Goal: Transaction & Acquisition: Book appointment/travel/reservation

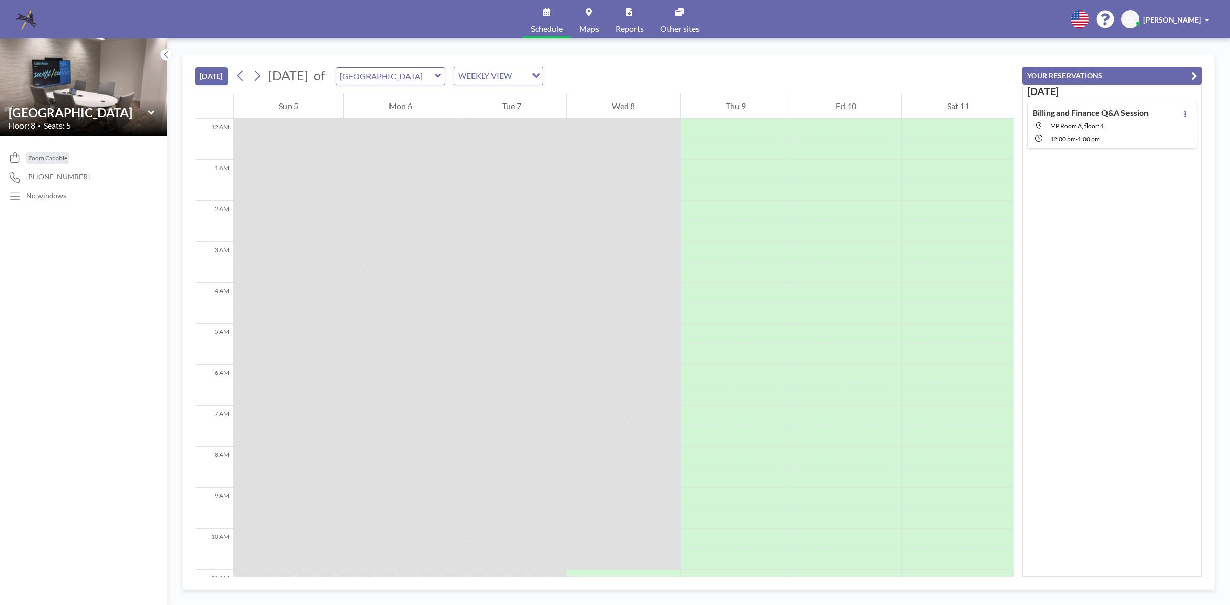
click at [441, 78] on icon at bounding box center [438, 76] width 6 height 4
type input "MP Room A"
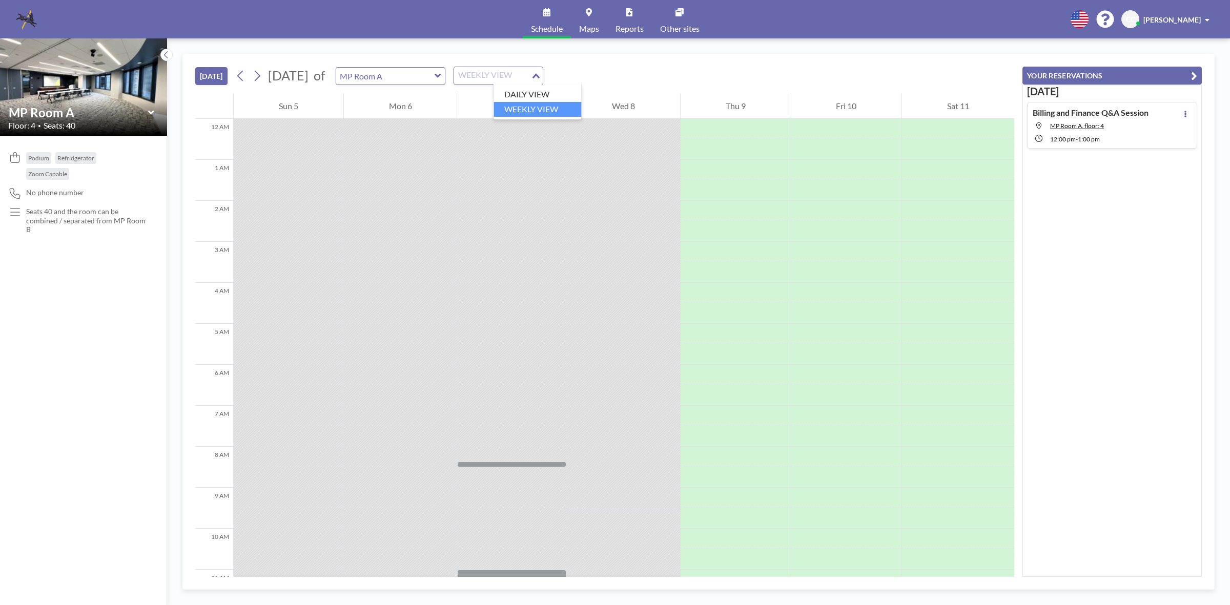
click at [531, 73] on div "WEEKLY VIEW" at bounding box center [492, 74] width 77 height 15
click at [530, 73] on input "Search for option" at bounding box center [492, 75] width 75 height 13
click at [259, 77] on icon at bounding box center [257, 75] width 10 height 15
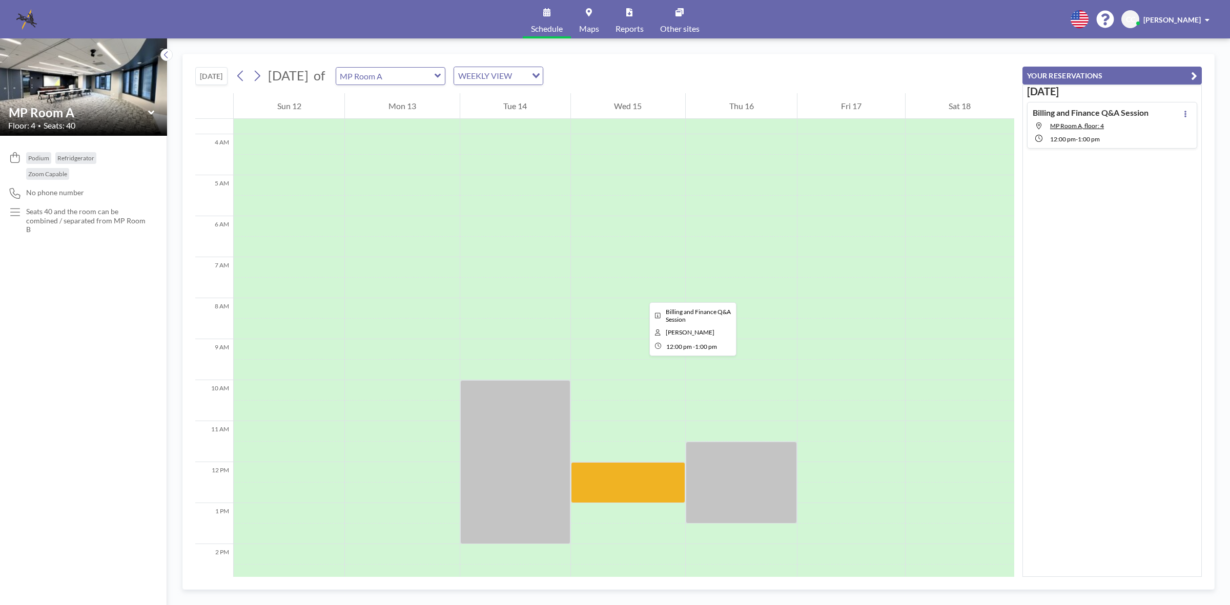
scroll to position [0, 0]
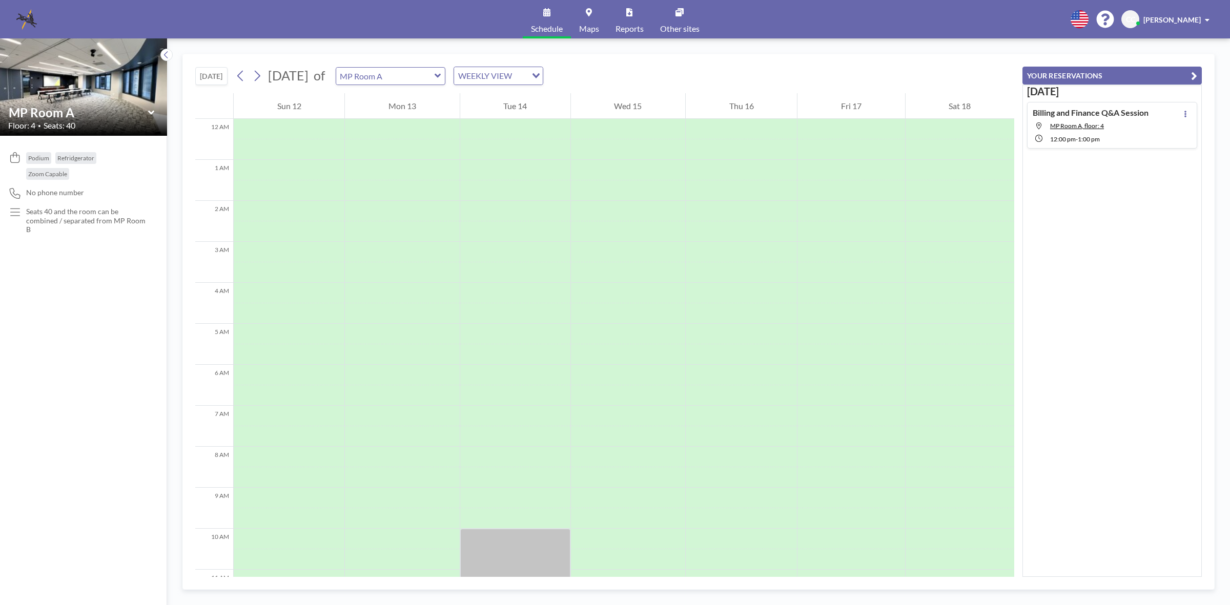
click at [441, 72] on icon at bounding box center [438, 76] width 7 height 10
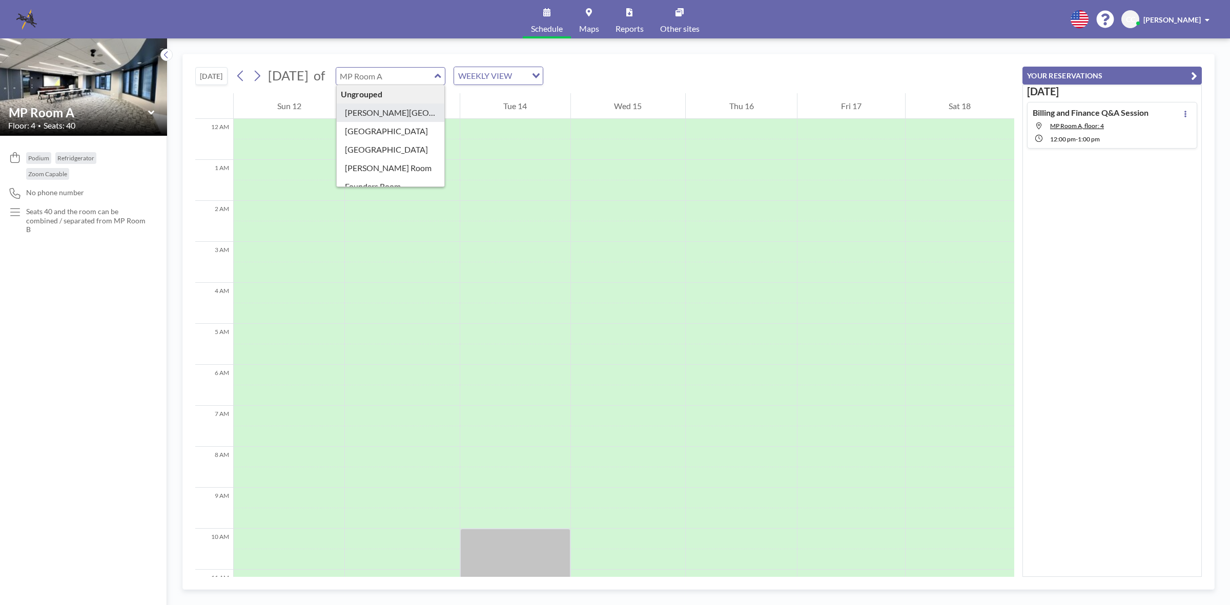
type input "[PERSON_NAME][GEOGRAPHIC_DATA]"
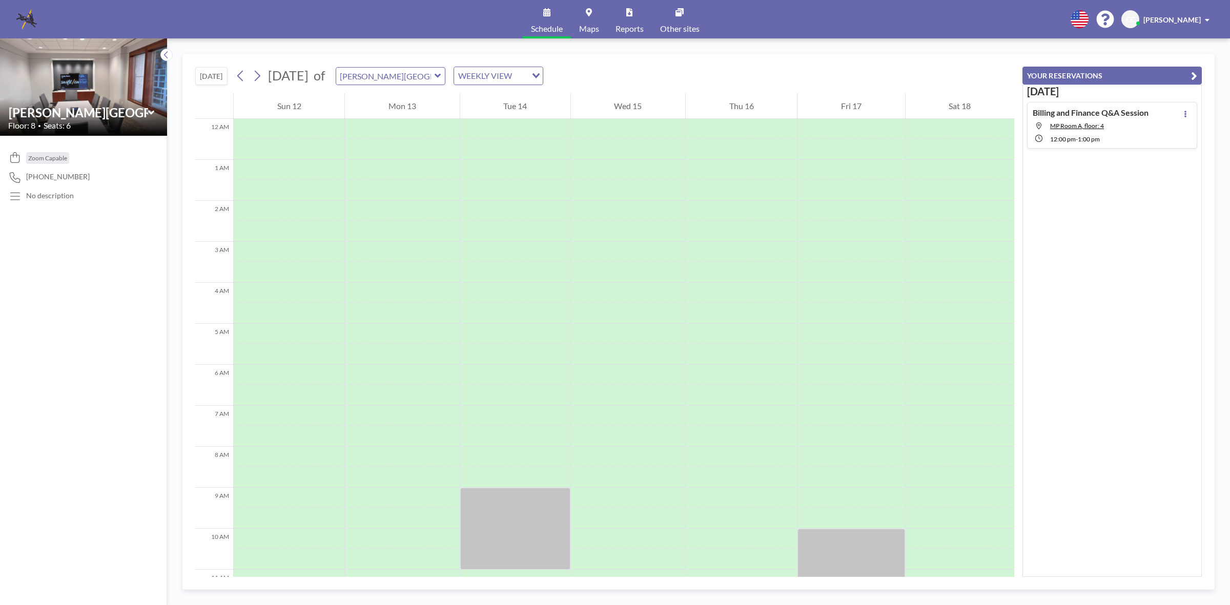
click at [441, 78] on icon at bounding box center [438, 76] width 7 height 10
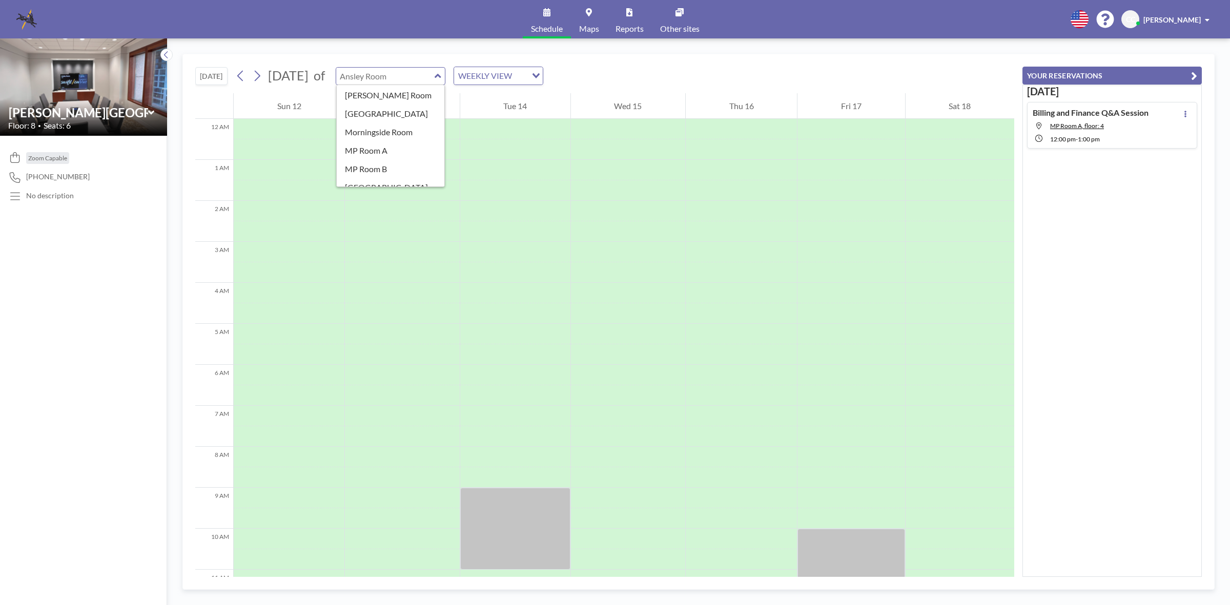
scroll to position [181, 0]
type input "[GEOGRAPHIC_DATA]"
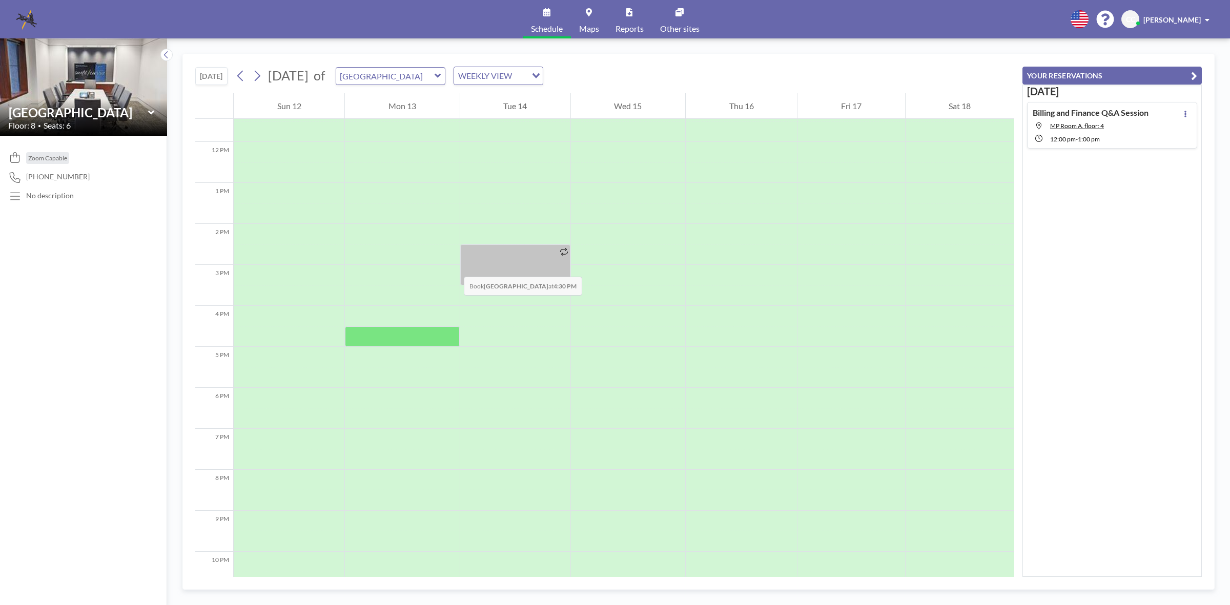
scroll to position [405, 0]
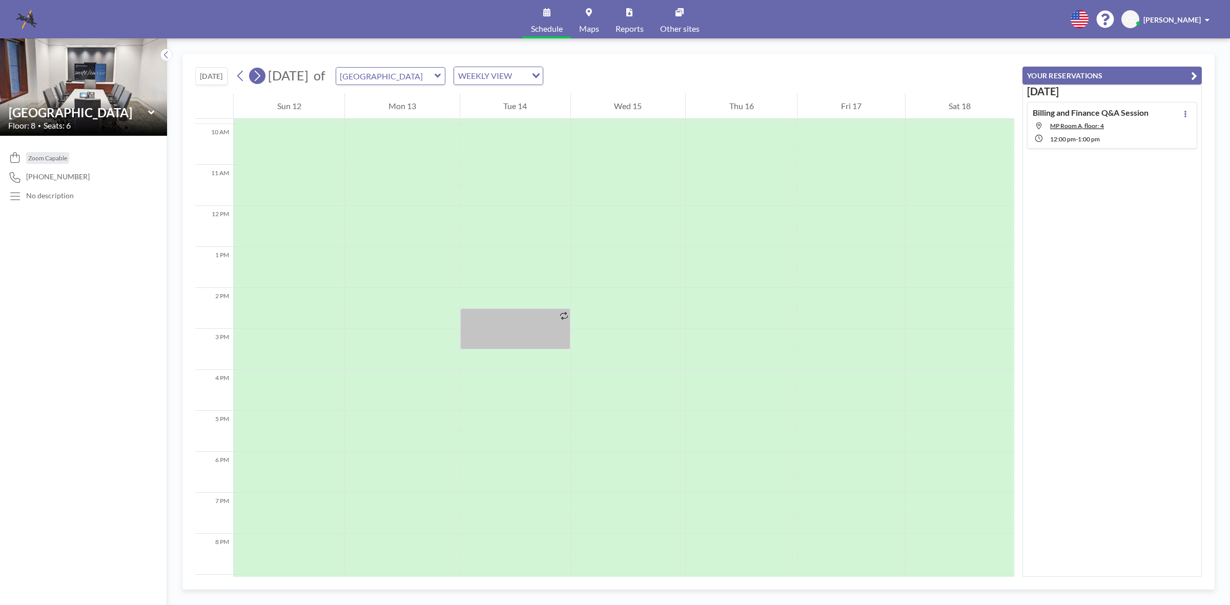
click at [258, 76] on icon at bounding box center [257, 75] width 10 height 15
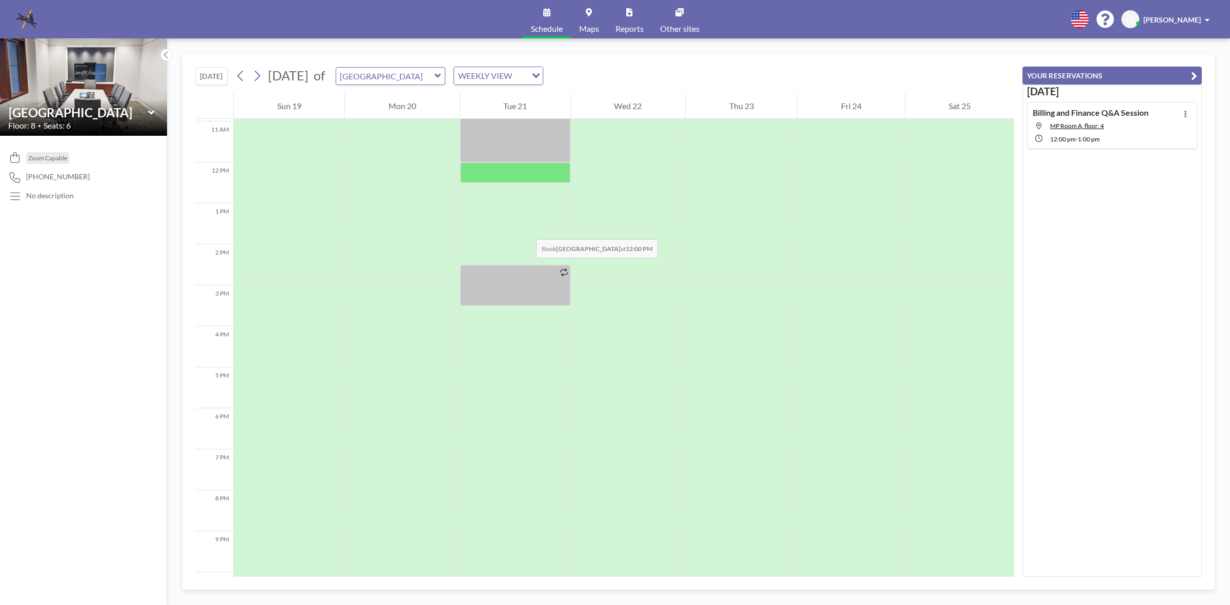
scroll to position [384, 0]
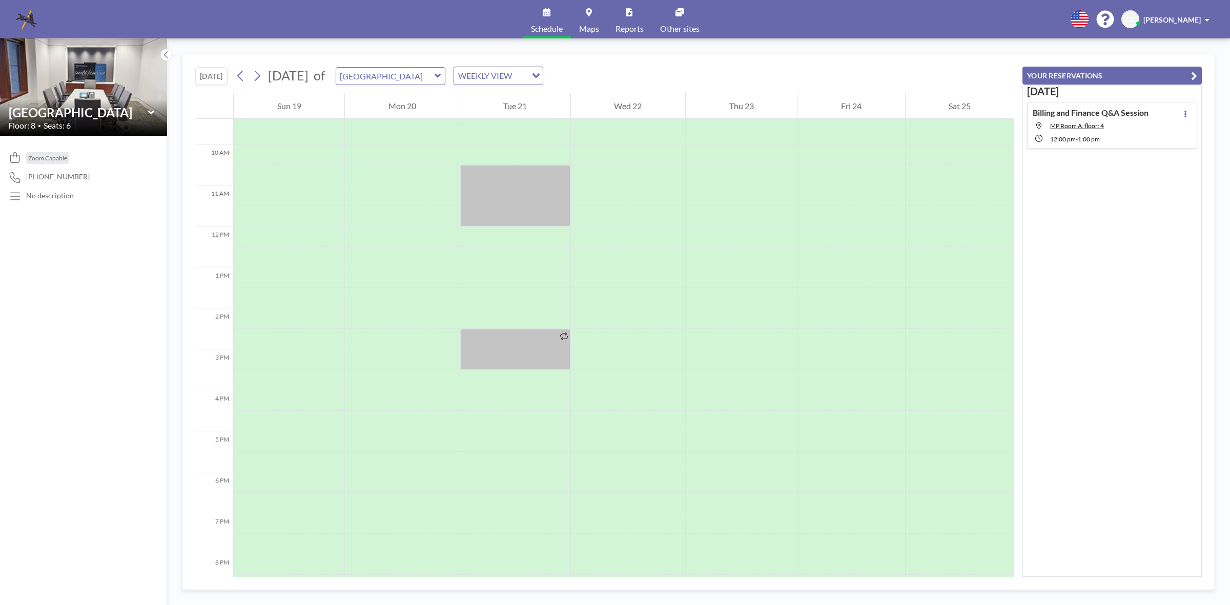
click at [441, 73] on icon at bounding box center [438, 76] width 7 height 10
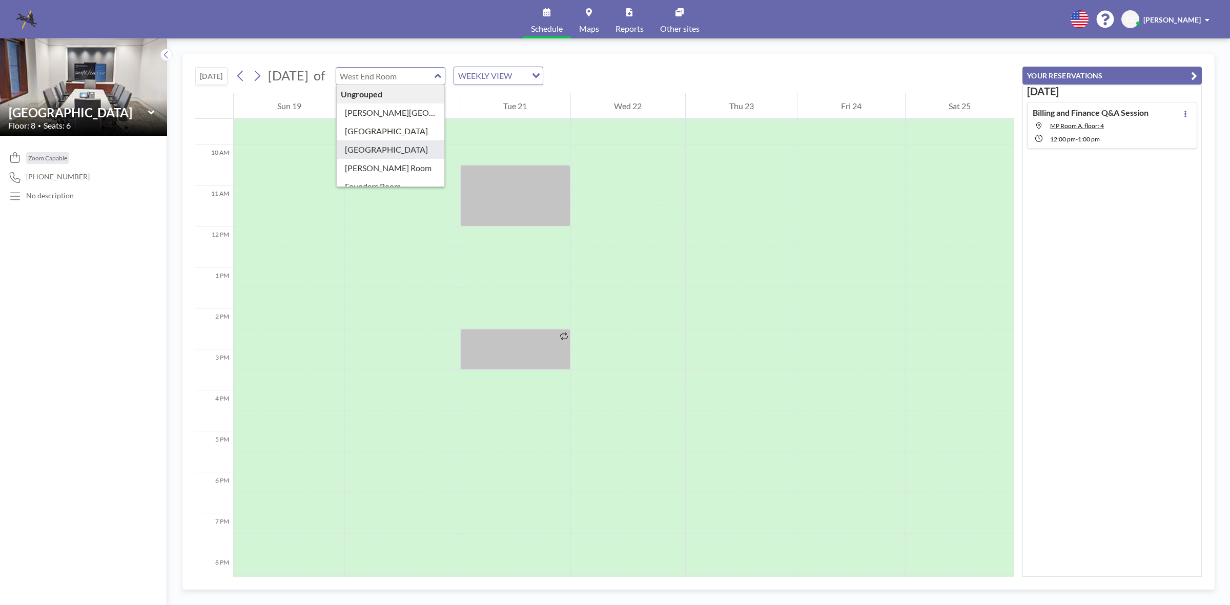
type input "[GEOGRAPHIC_DATA]"
click at [432, 149] on div "12 AM 1 AM 2 AM 3 AM 4 AM 5 AM 6 AM 7 AM 8 AM 9 AM 10 AM 11 AM 12 PM 1 PM 2 PM …" at bounding box center [604, 335] width 819 height 484
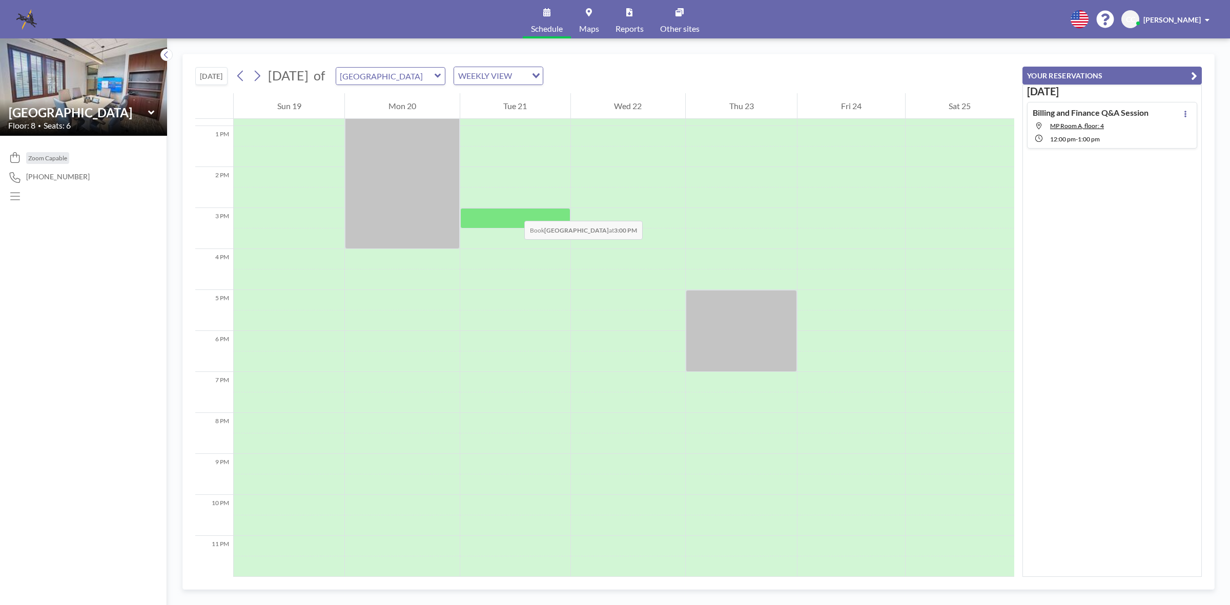
scroll to position [149, 0]
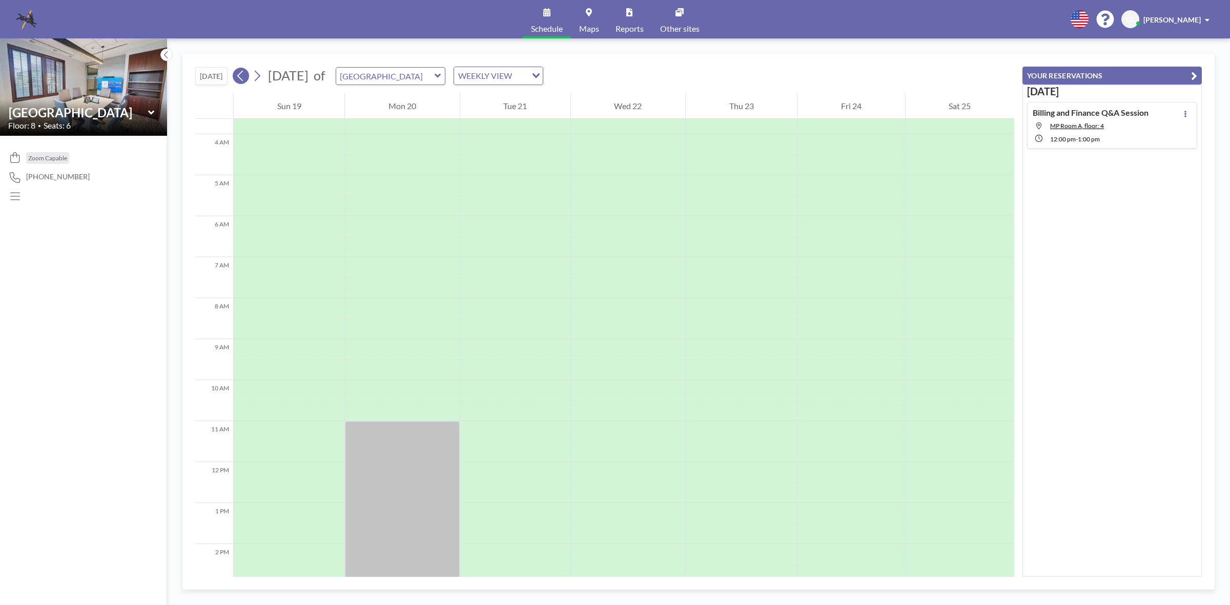
click at [245, 77] on icon at bounding box center [241, 75] width 10 height 15
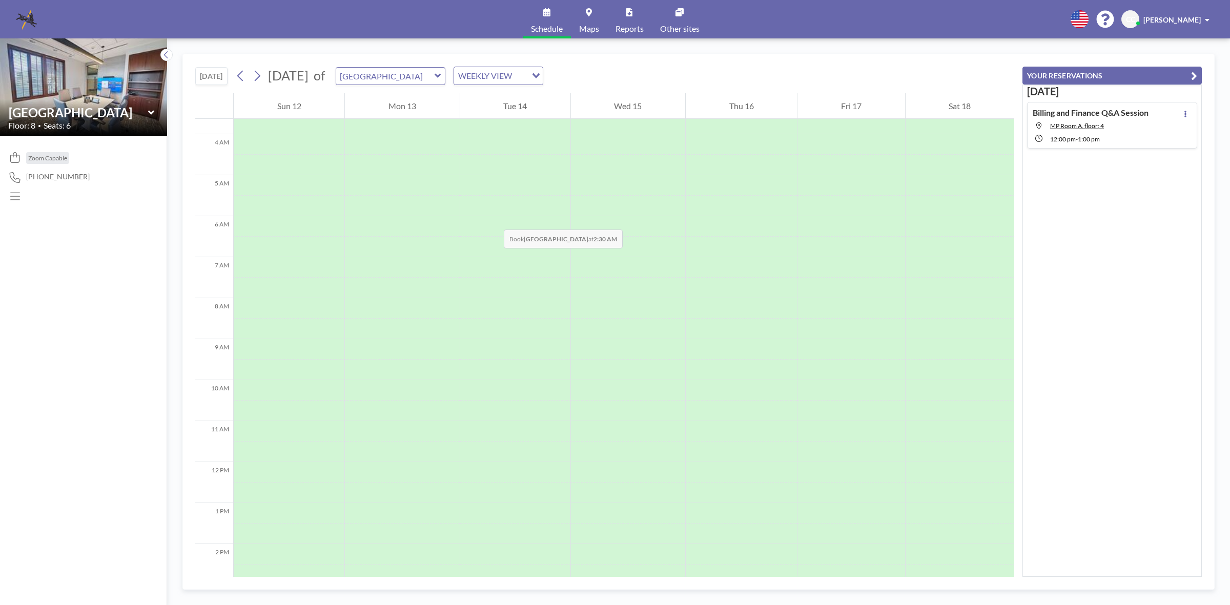
scroll to position [0, 0]
click at [385, 534] on div at bounding box center [402, 539] width 114 height 21
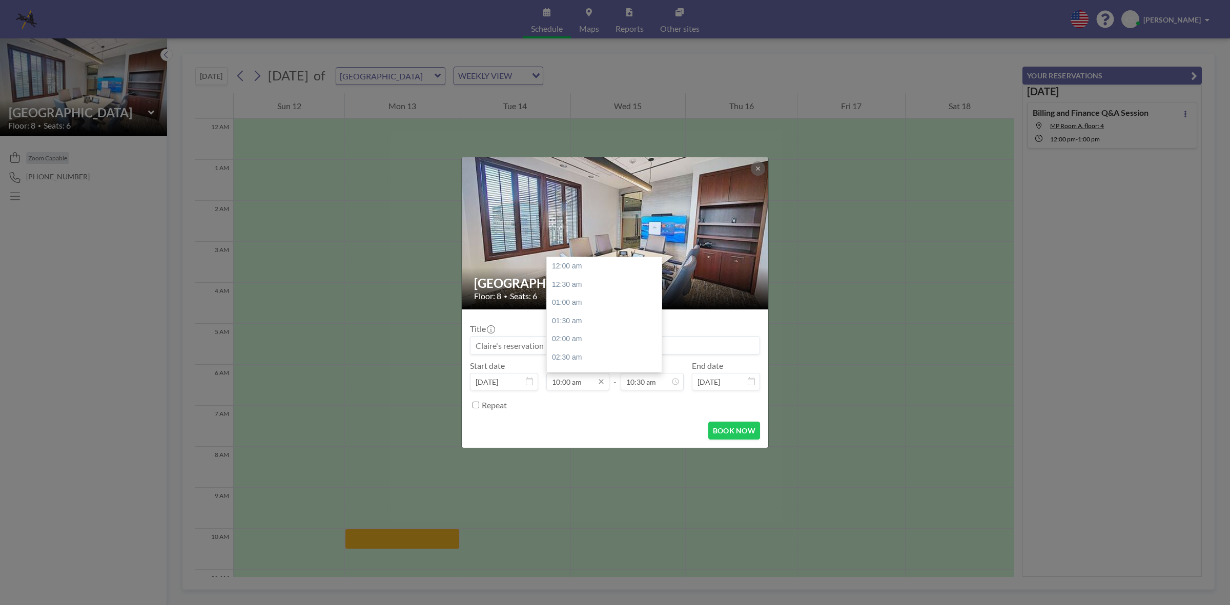
scroll to position [364, 0]
click at [523, 349] on input at bounding box center [615, 345] width 289 height 17
click at [748, 381] on icon at bounding box center [751, 381] width 7 height 8
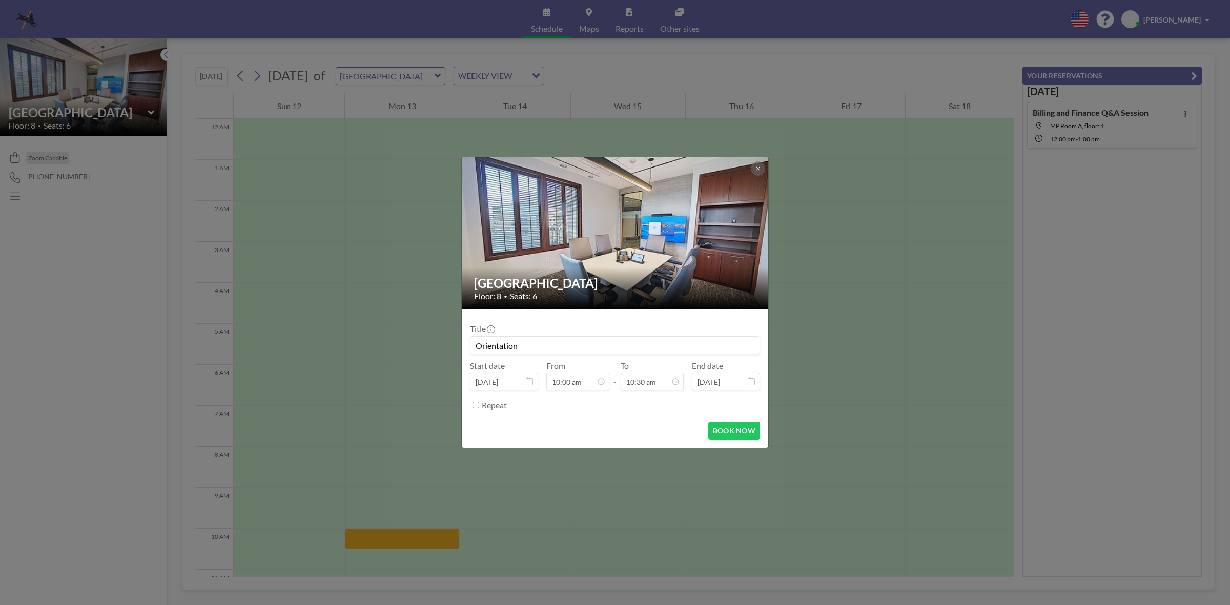
click at [749, 379] on icon at bounding box center [751, 381] width 7 height 8
click at [602, 347] on input "Orientation" at bounding box center [615, 345] width 289 height 17
type input "Orientation Days 1&2"
click at [750, 382] on icon at bounding box center [751, 381] width 7 height 8
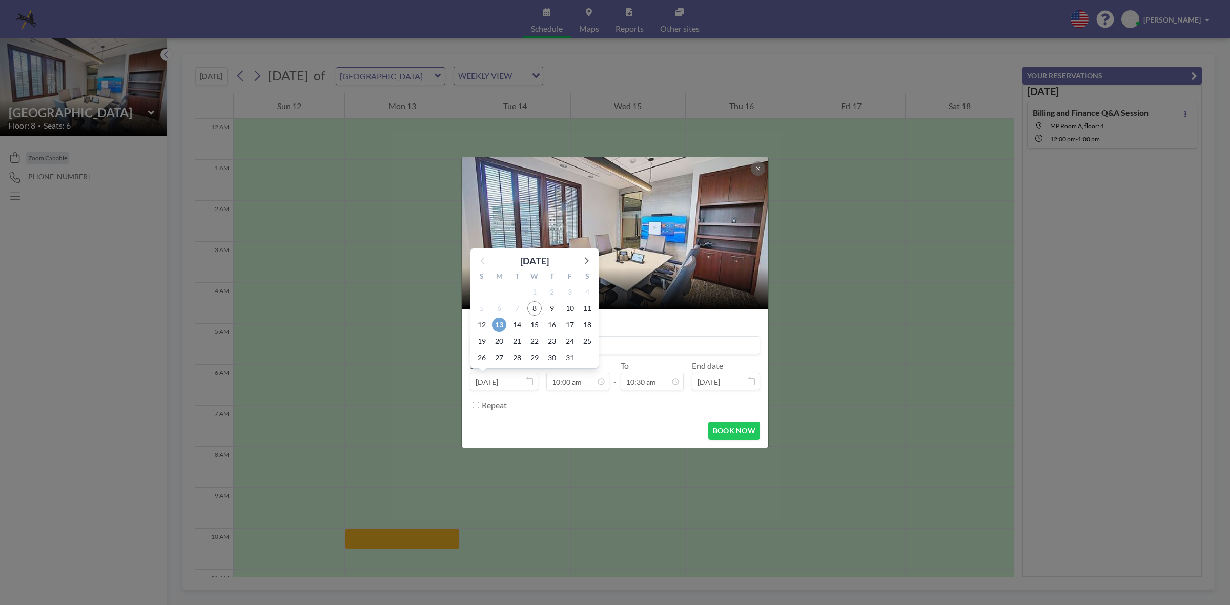
click at [498, 325] on span "13" at bounding box center [499, 325] width 14 height 14
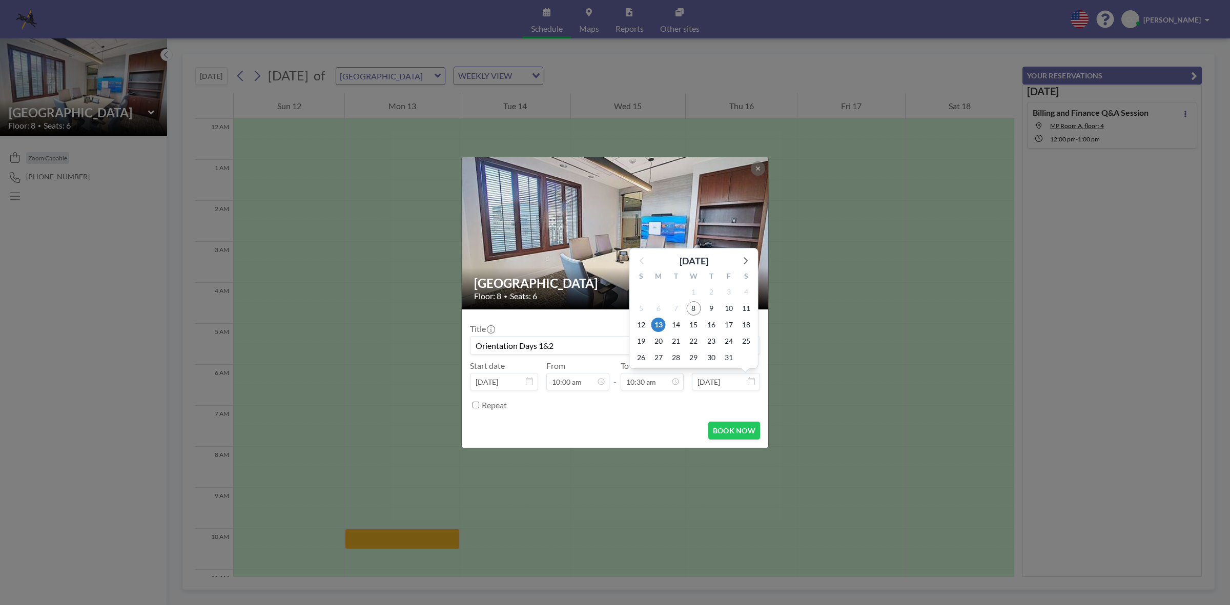
click at [716, 385] on input "[DATE]" at bounding box center [726, 381] width 68 height 17
click at [673, 325] on span "14" at bounding box center [676, 325] width 14 height 14
type input "[DATE]"
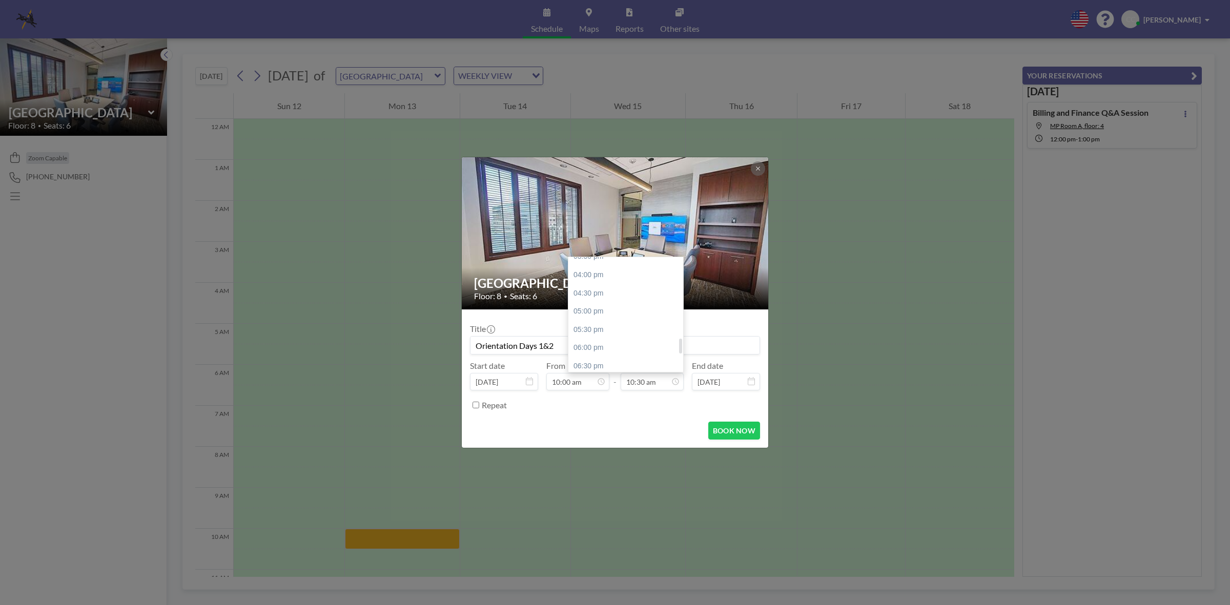
scroll to position [639, 0]
click at [609, 282] on div "06:00 pm" at bounding box center [628, 284] width 121 height 18
type input "06:00 pm"
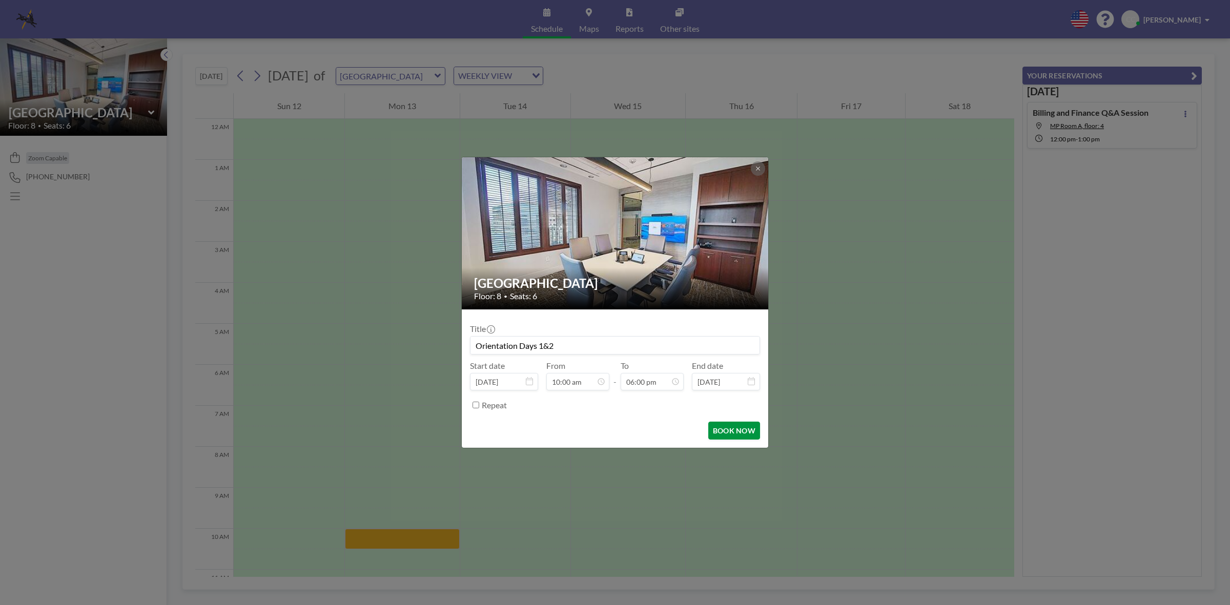
click at [738, 431] on button "BOOK NOW" at bounding box center [734, 431] width 52 height 18
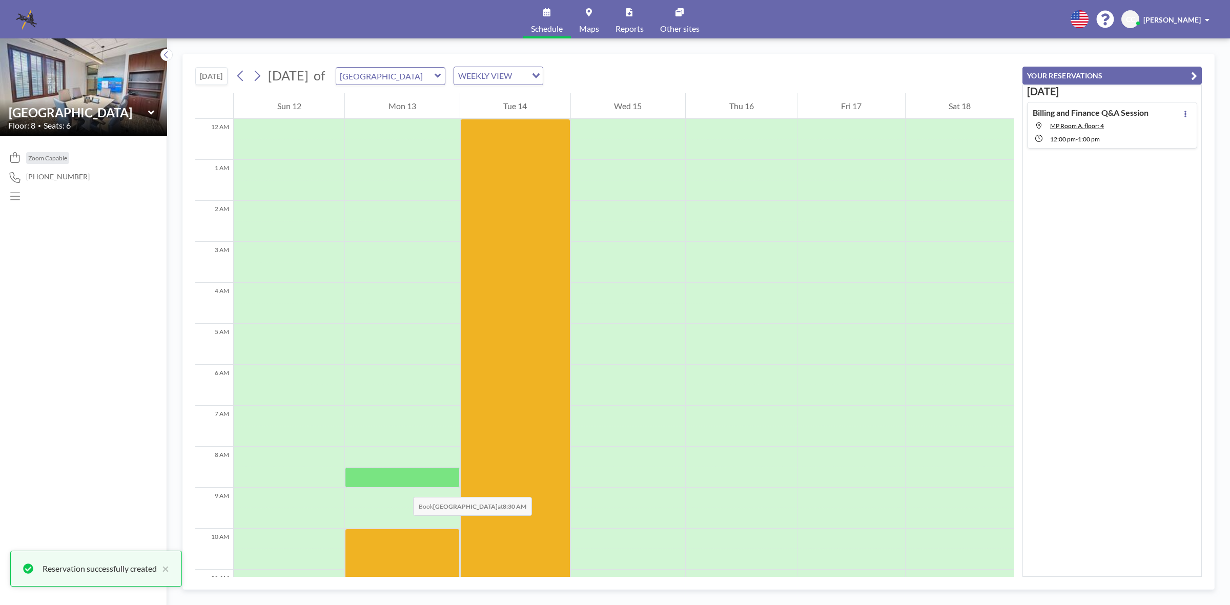
scroll to position [320, 0]
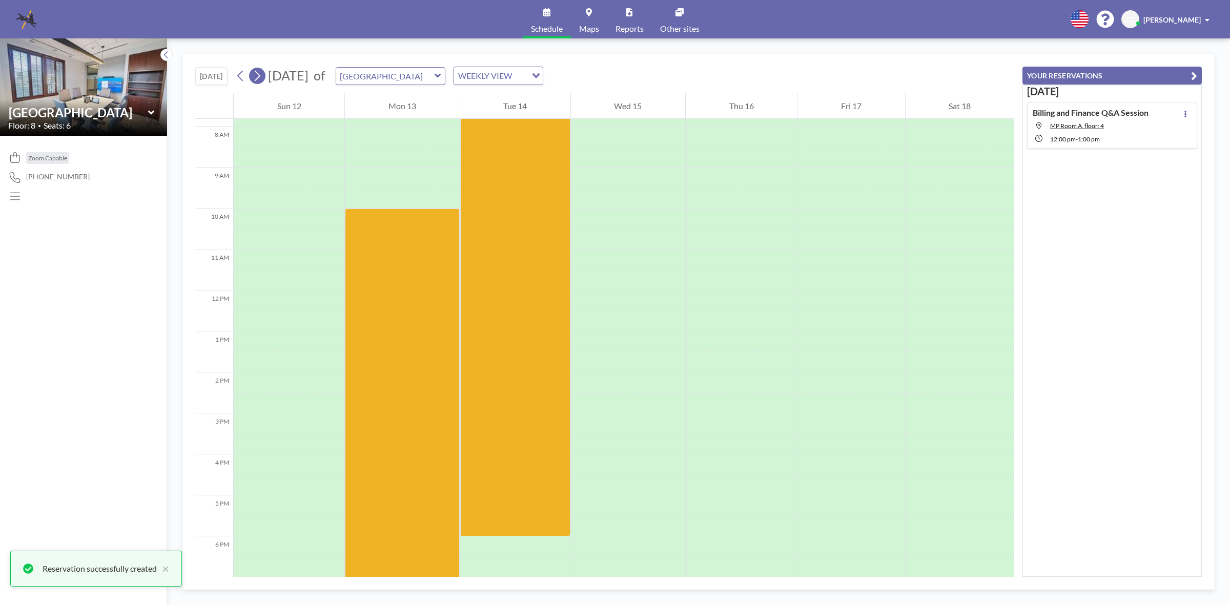
click at [262, 73] on icon at bounding box center [257, 75] width 10 height 15
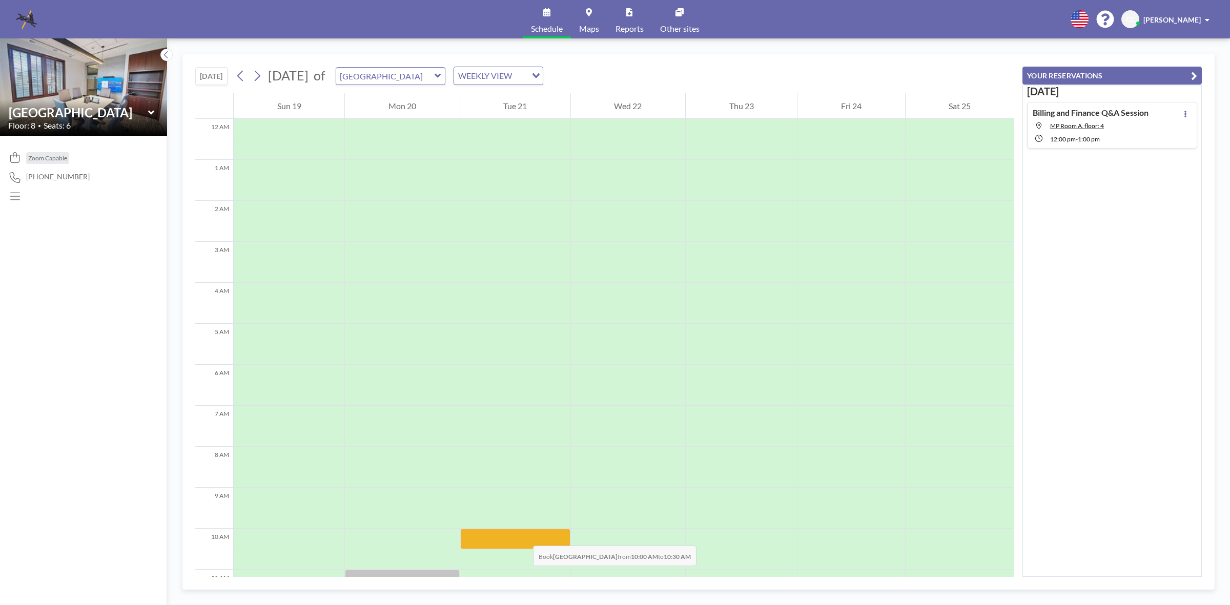
click at [523, 536] on div at bounding box center [515, 539] width 110 height 21
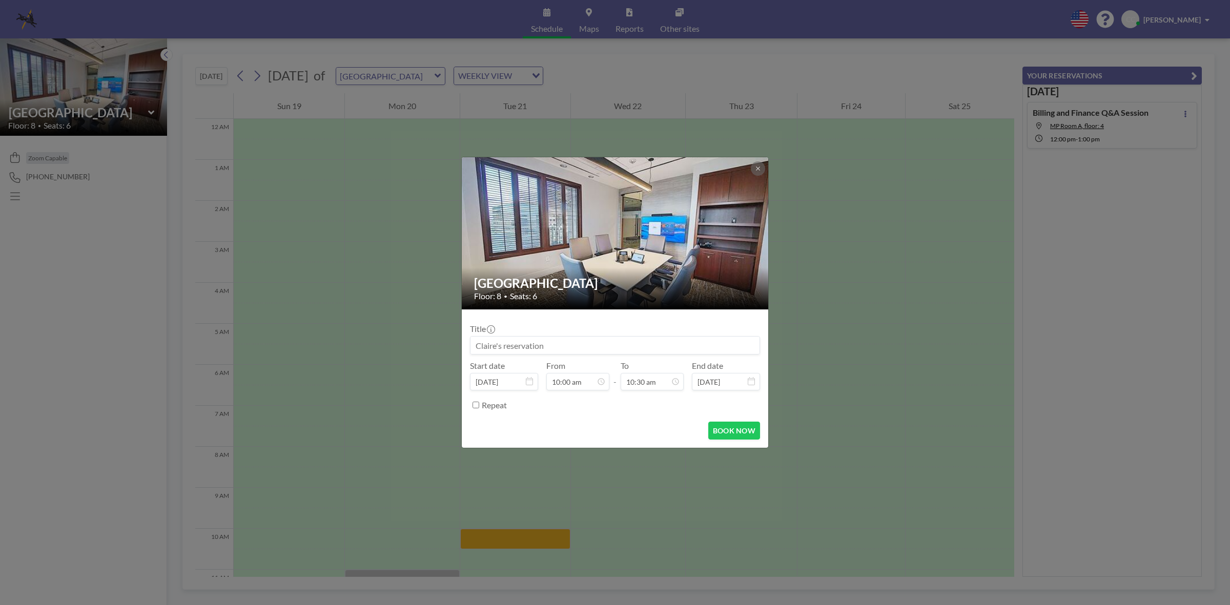
click at [532, 347] on input at bounding box center [615, 345] width 289 height 17
type input "Orientation Day 3"
click at [657, 385] on input "10:30 am" at bounding box center [652, 381] width 63 height 17
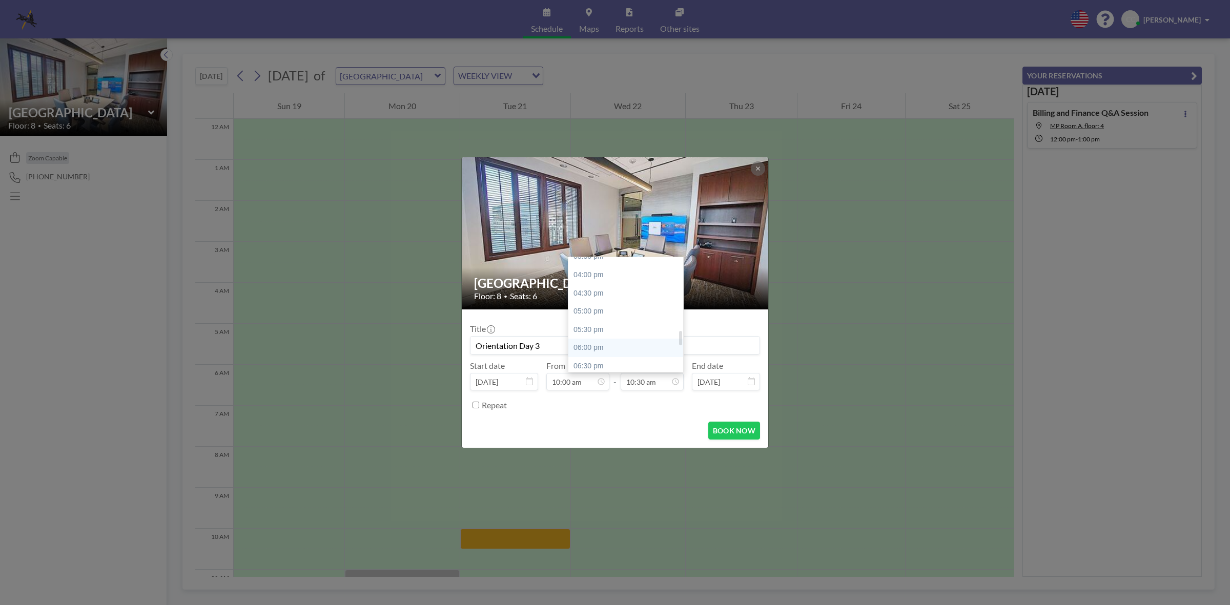
click at [616, 341] on div "06:00 pm" at bounding box center [628, 348] width 121 height 18
click at [654, 379] on input "06:00 pm" at bounding box center [652, 381] width 63 height 17
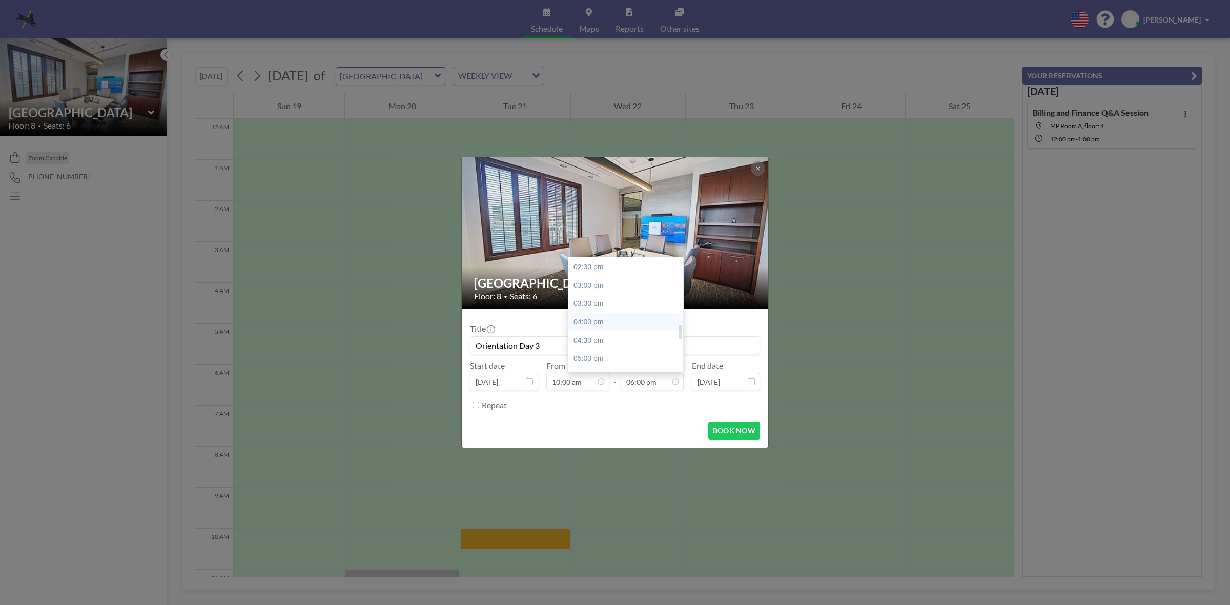
click at [603, 318] on div "04:00 pm" at bounding box center [628, 322] width 121 height 18
type input "04:00 pm"
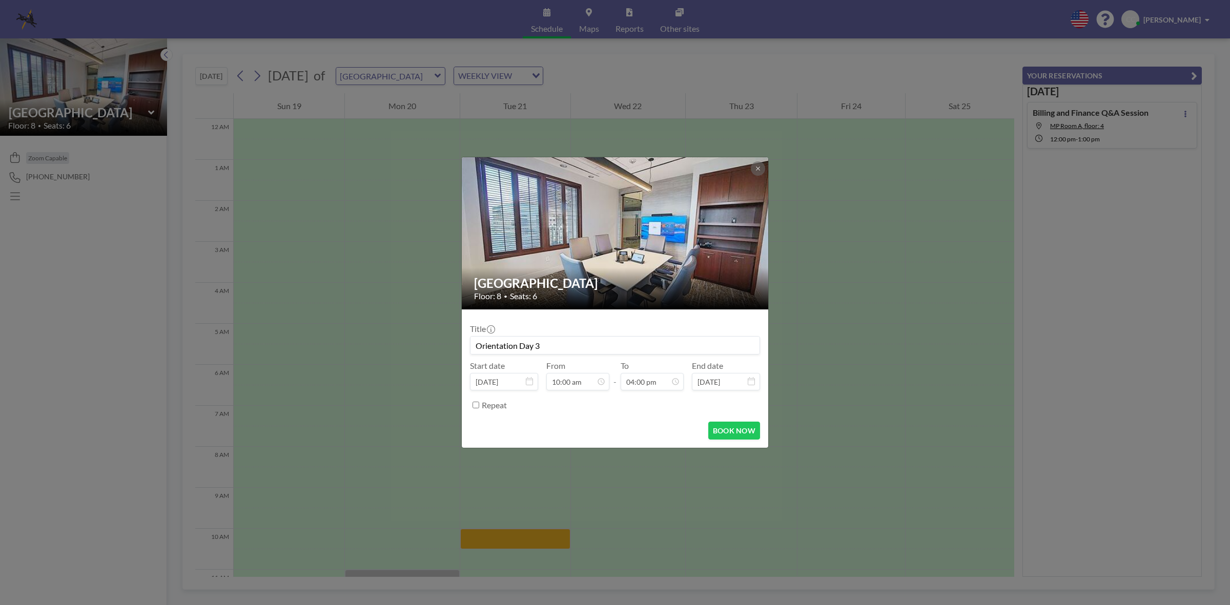
scroll to position [583, 0]
click at [726, 424] on button "BOOK NOW" at bounding box center [734, 431] width 52 height 18
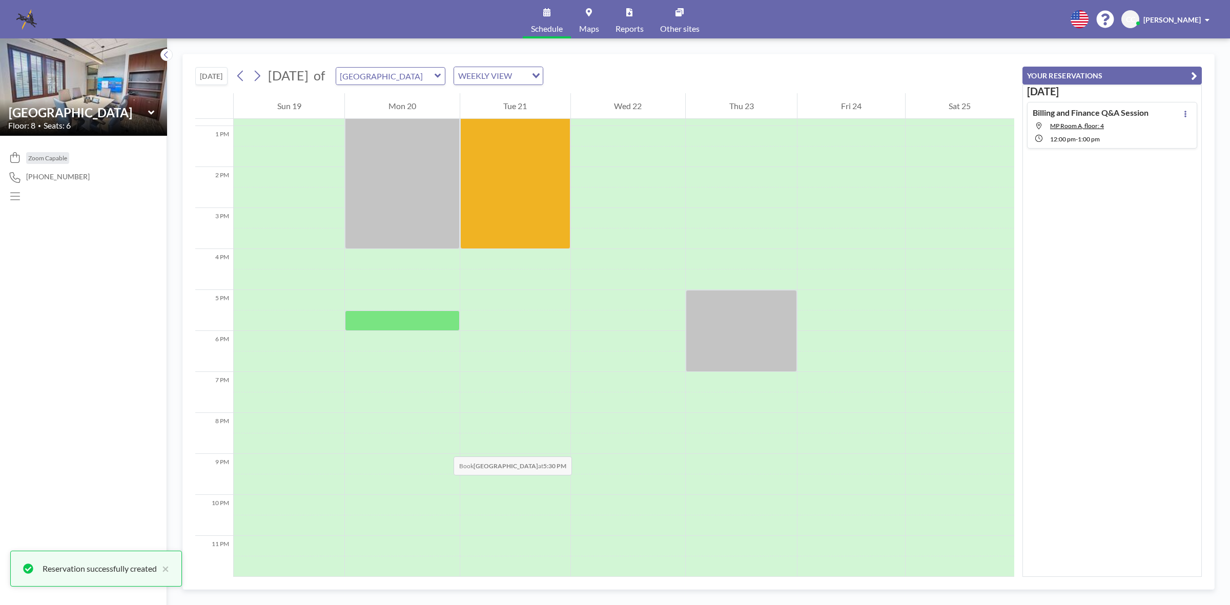
scroll to position [341, 0]
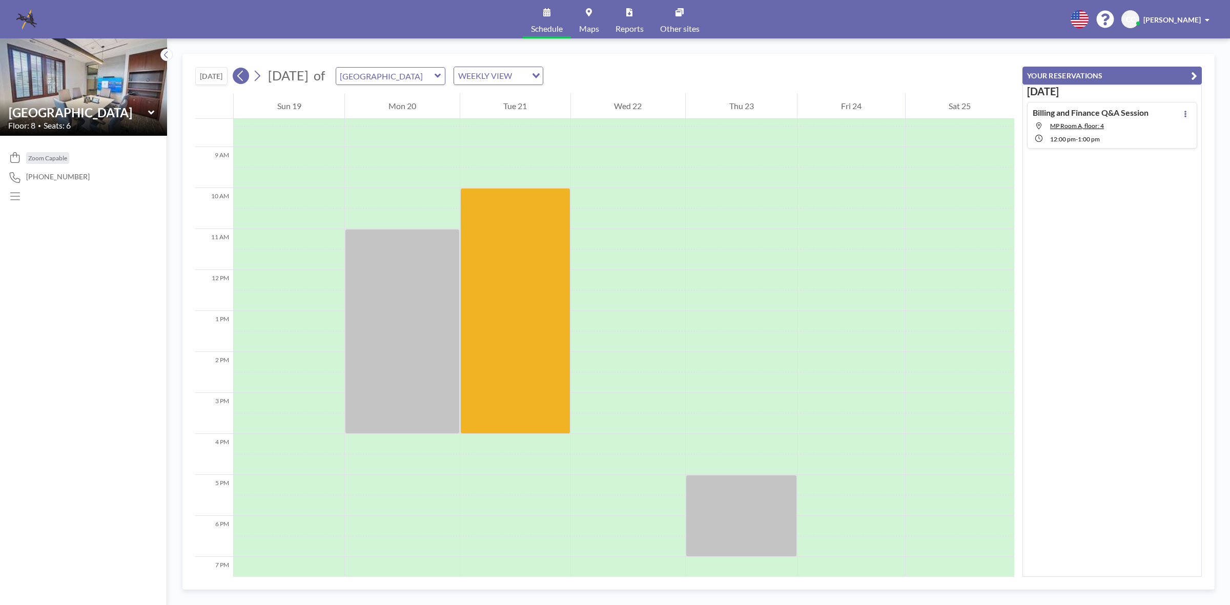
click at [239, 73] on icon at bounding box center [241, 75] width 10 height 15
